Goal: Transaction & Acquisition: Subscribe to service/newsletter

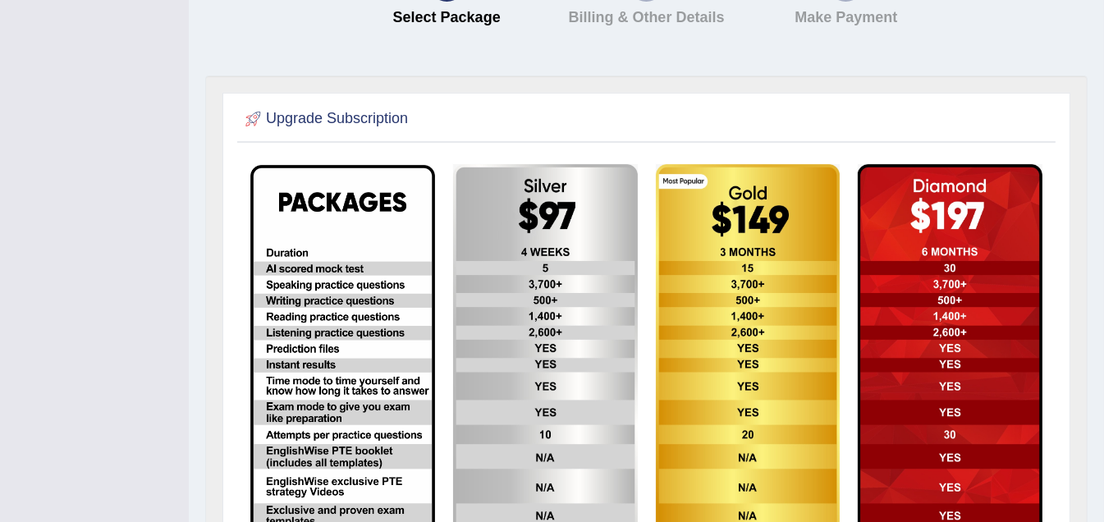
scroll to position [176, 0]
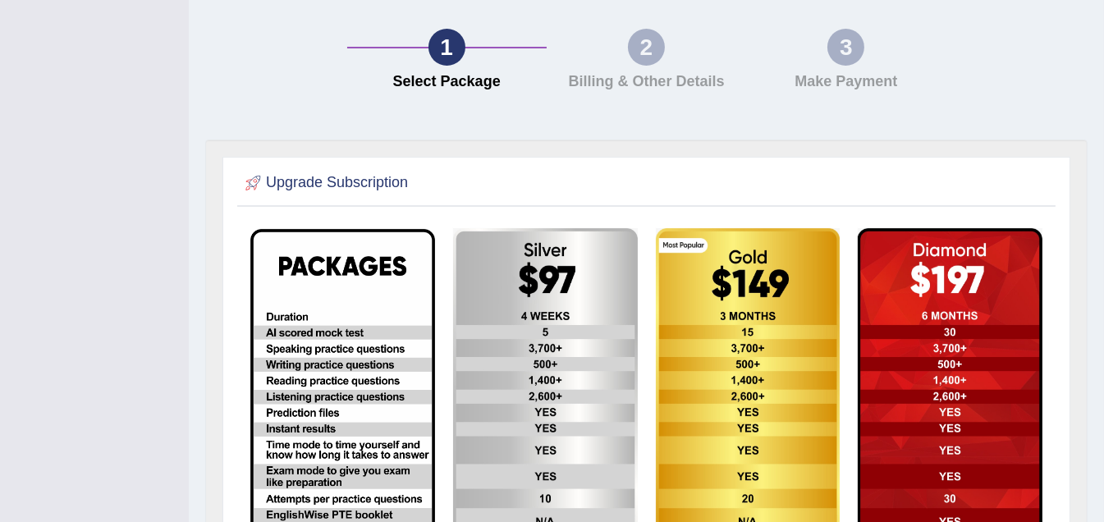
click at [604, 295] on img at bounding box center [545, 436] width 185 height 416
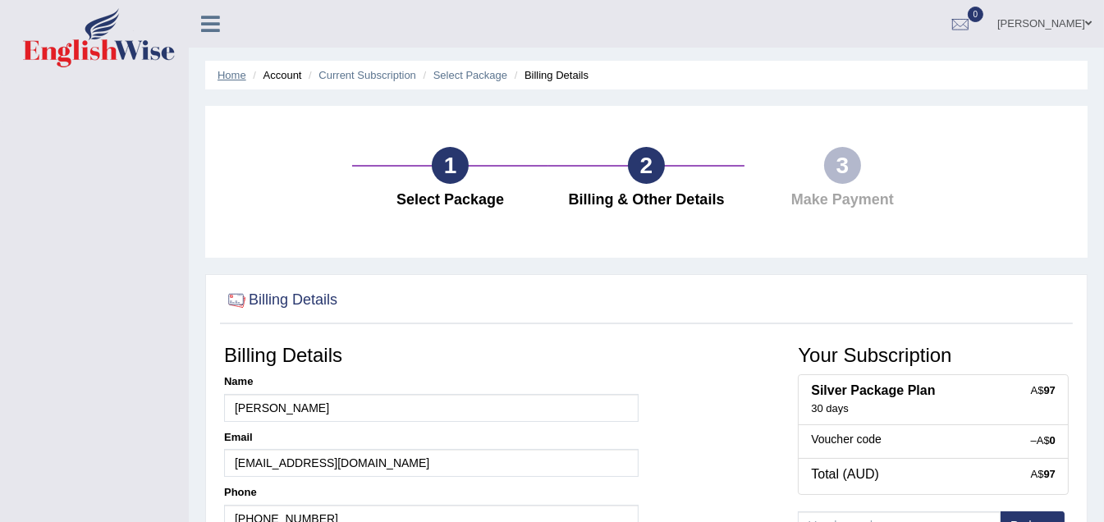
click at [230, 77] on link "Home" at bounding box center [231, 75] width 29 height 12
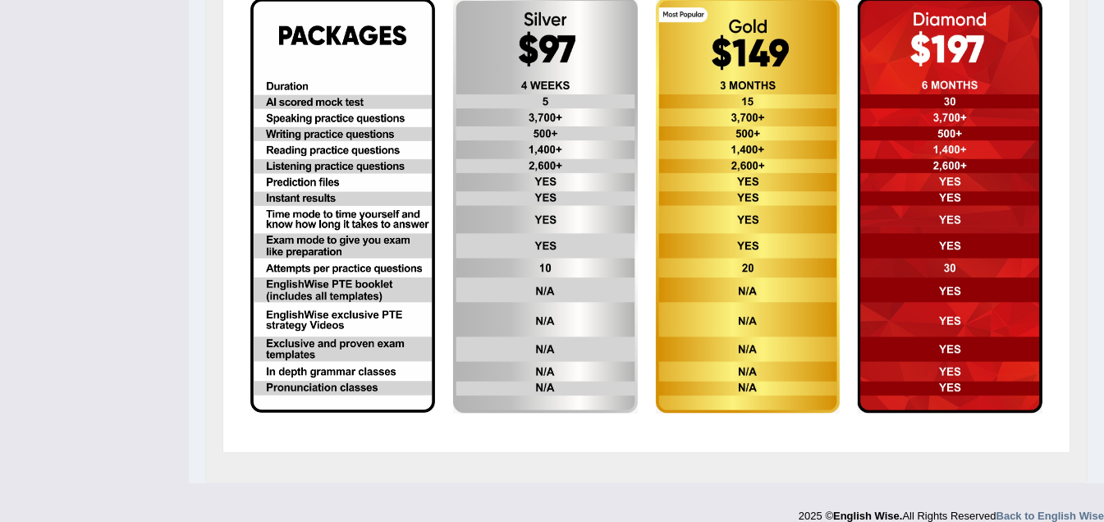
scroll to position [409, 0]
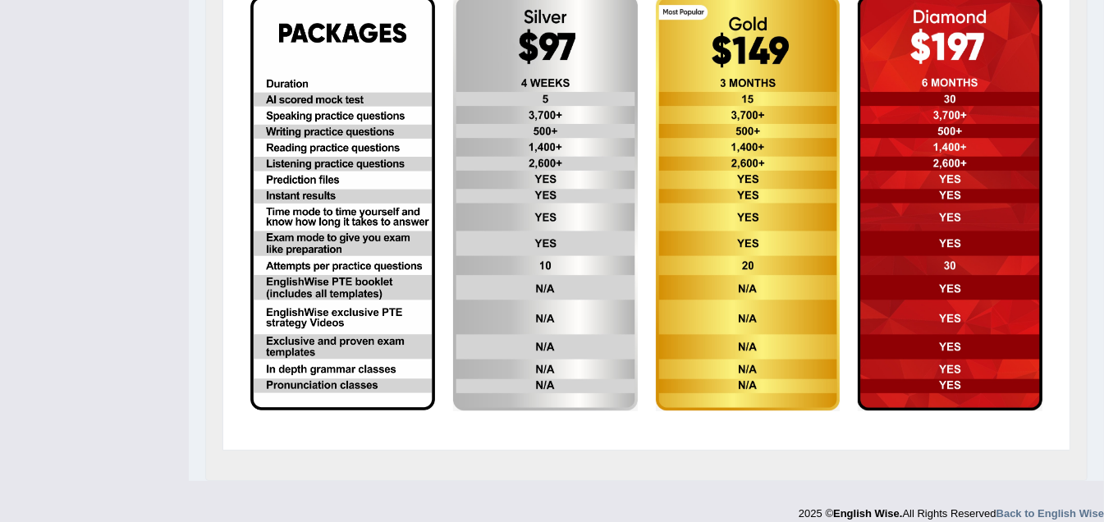
click at [301, 155] on img at bounding box center [342, 203] width 185 height 414
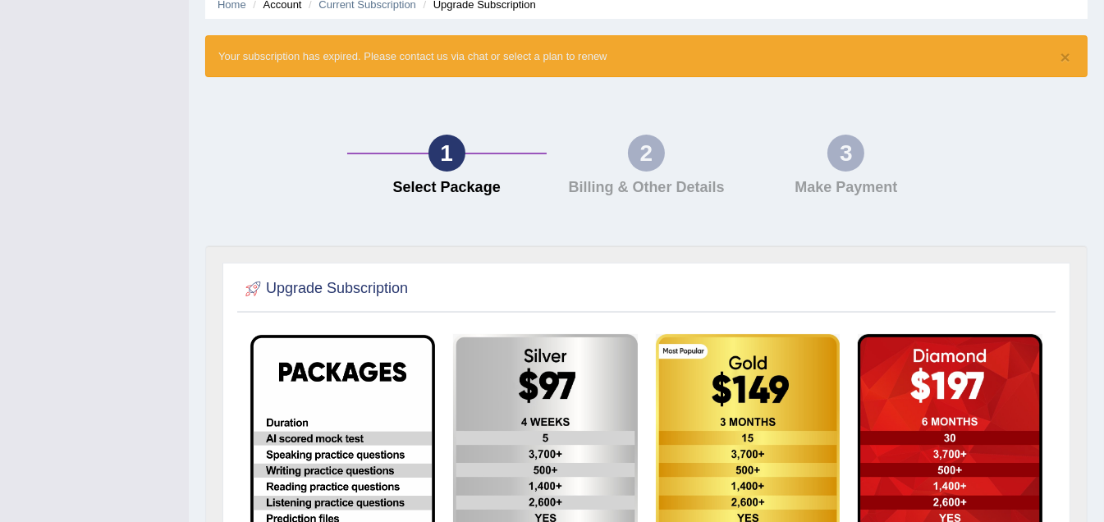
scroll to position [13, 0]
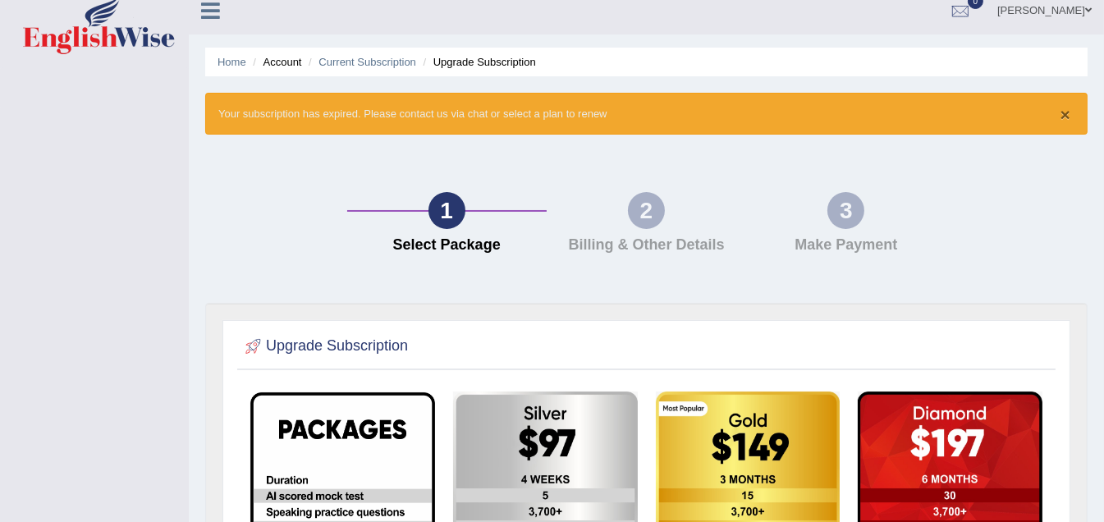
click at [1068, 112] on button "×" at bounding box center [1065, 114] width 10 height 17
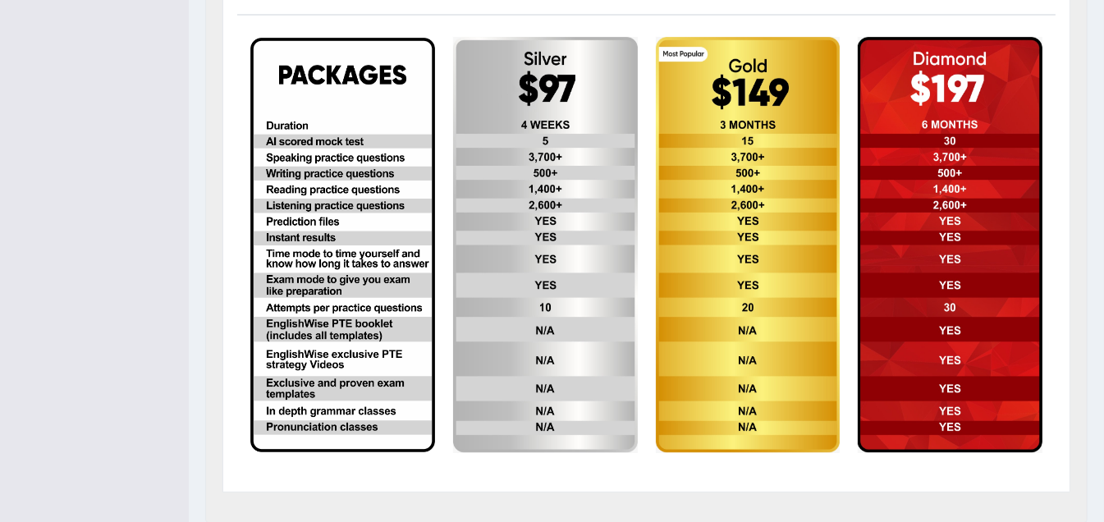
scroll to position [37, 0]
